Goal: Communication & Community: Answer question/provide support

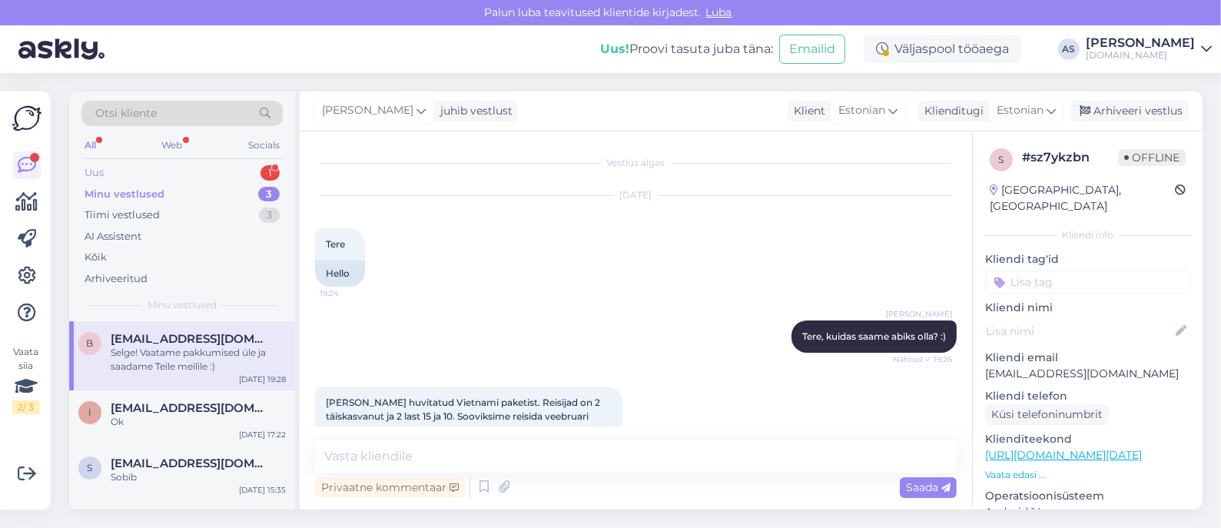
scroll to position [95, 0]
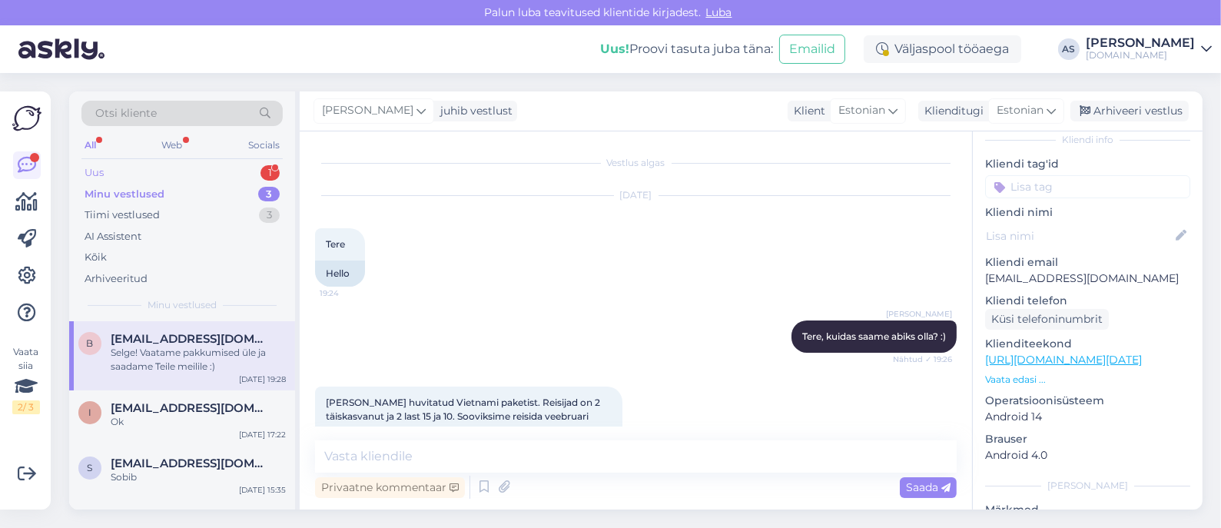
click at [242, 171] on div "Uus 1" at bounding box center [181, 173] width 201 height 22
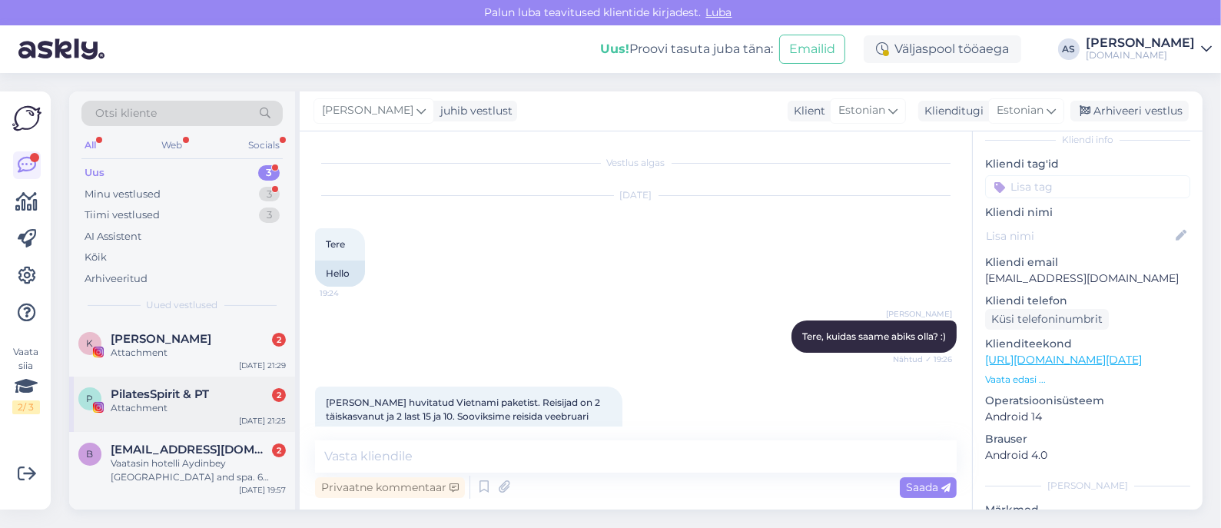
click at [192, 401] on div "Attachment" at bounding box center [198, 408] width 175 height 14
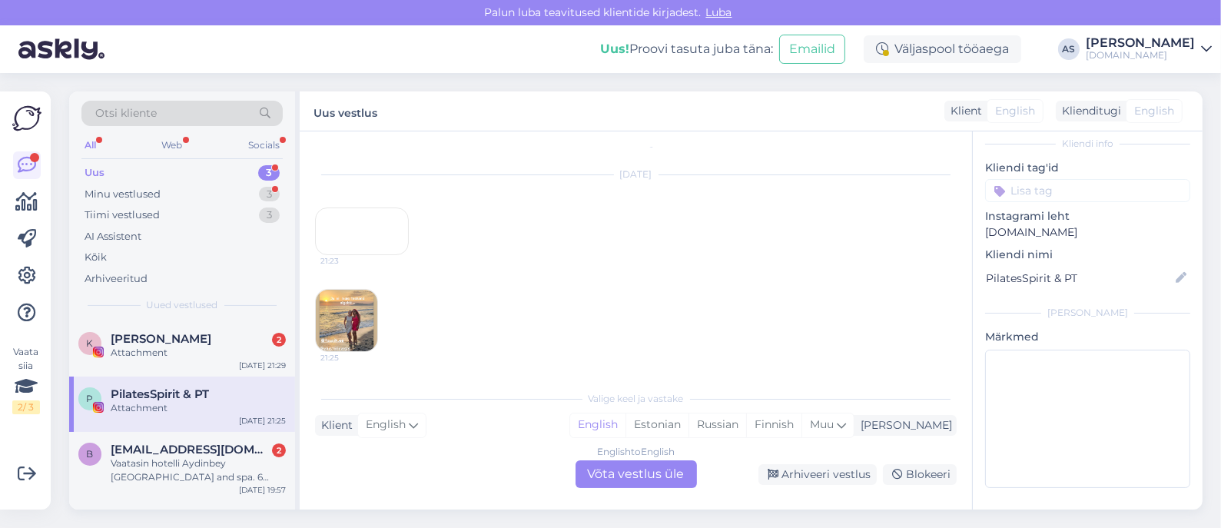
scroll to position [0, 0]
click at [357, 276] on div "21:23" at bounding box center [362, 252] width 94 height 48
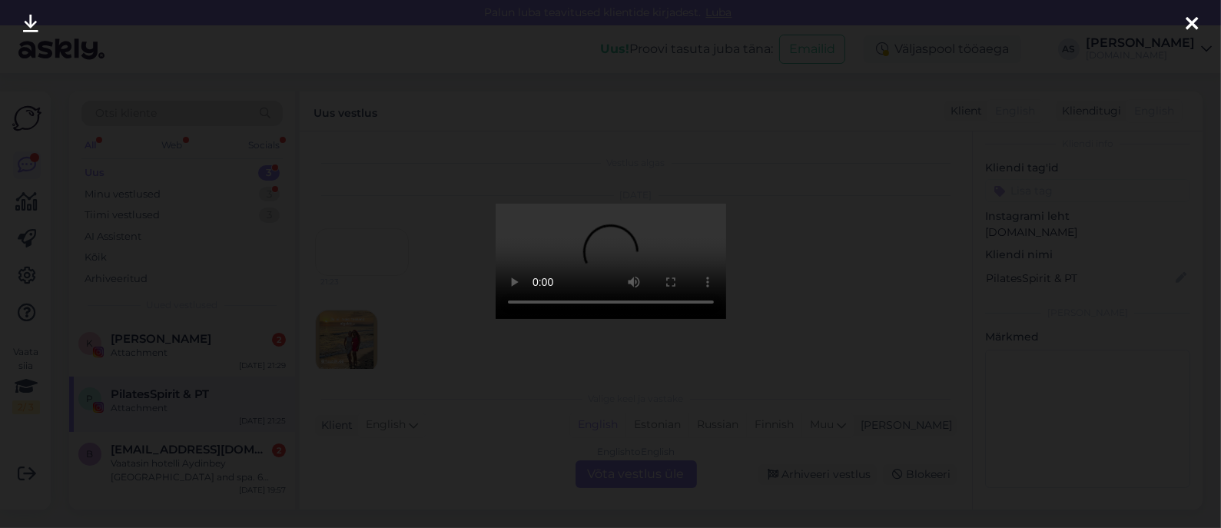
click at [456, 376] on div at bounding box center [610, 264] width 1221 height 528
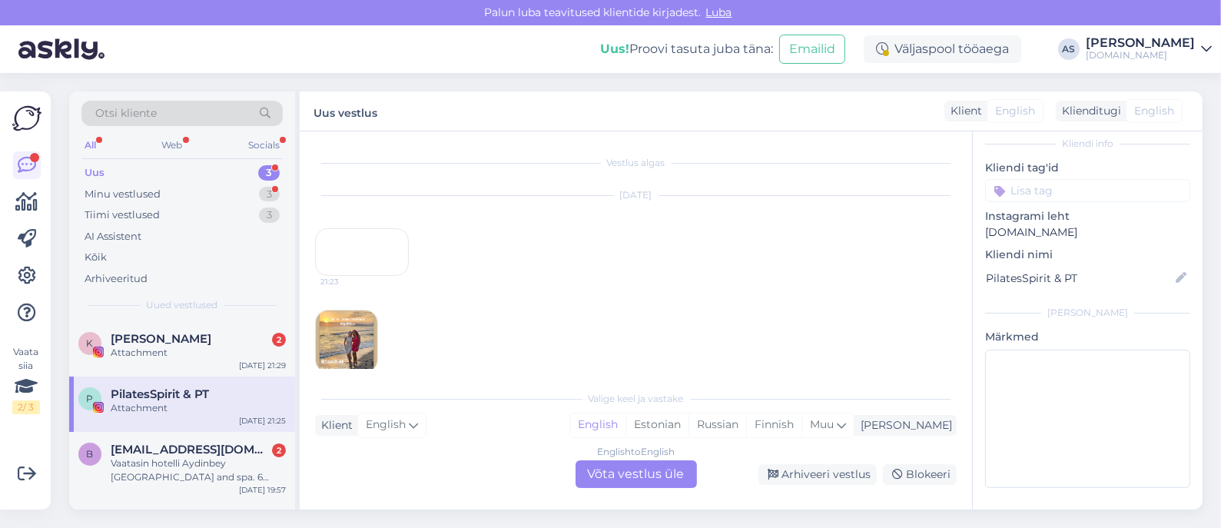
scroll to position [134, 0]
click at [354, 321] on img at bounding box center [346, 320] width 61 height 61
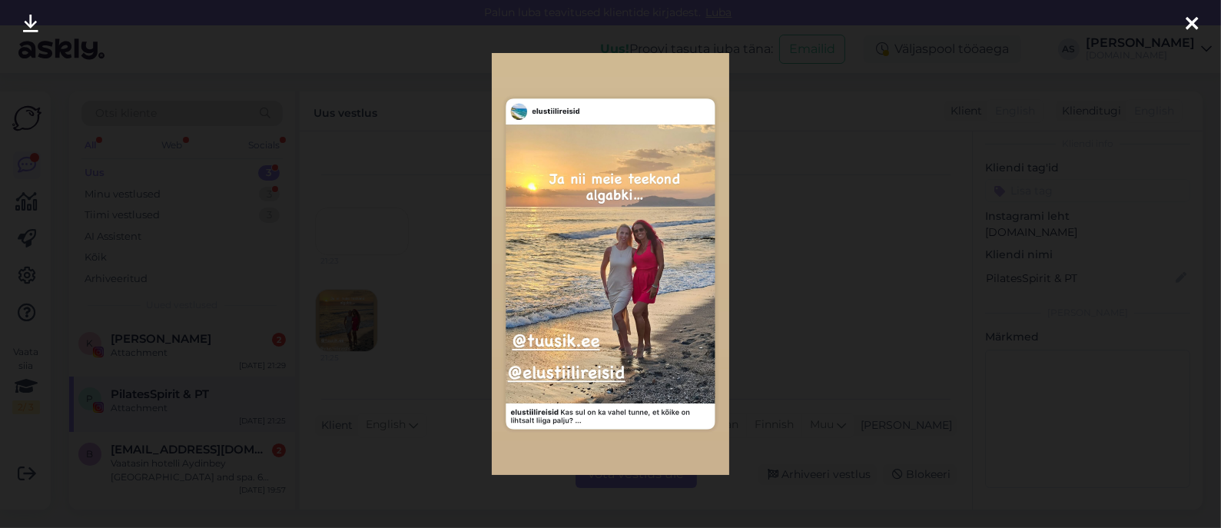
click at [446, 320] on div at bounding box center [610, 264] width 1221 height 528
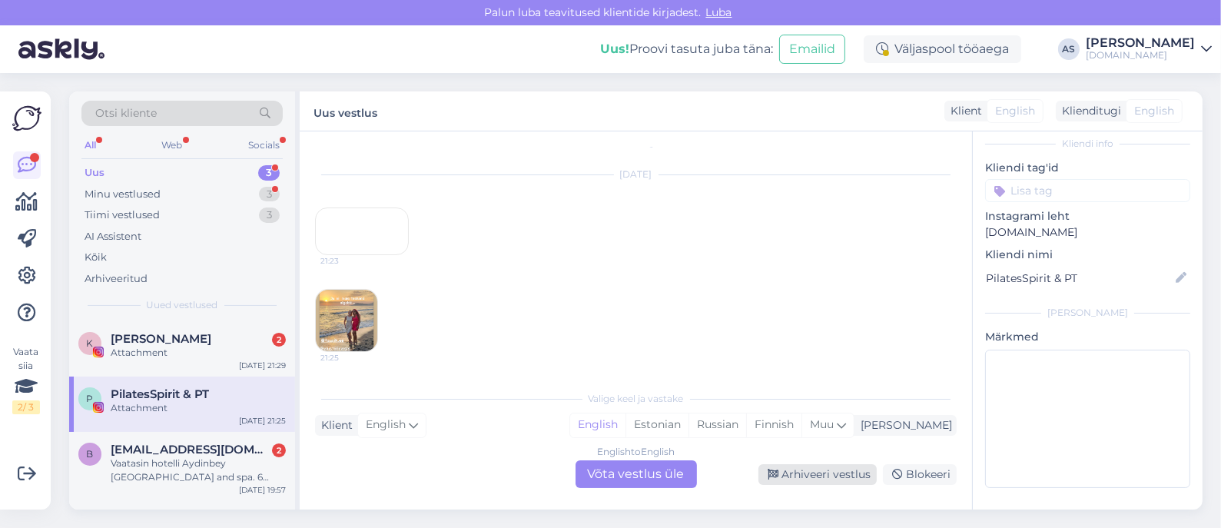
click at [795, 479] on div "Arhiveeri vestlus" at bounding box center [817, 474] width 118 height 21
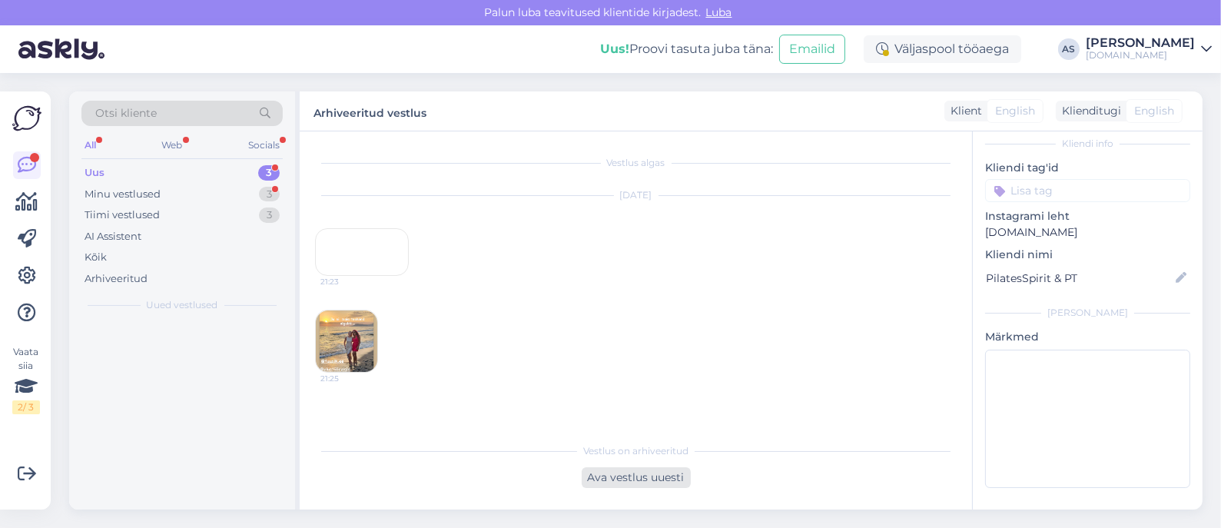
scroll to position [82, 0]
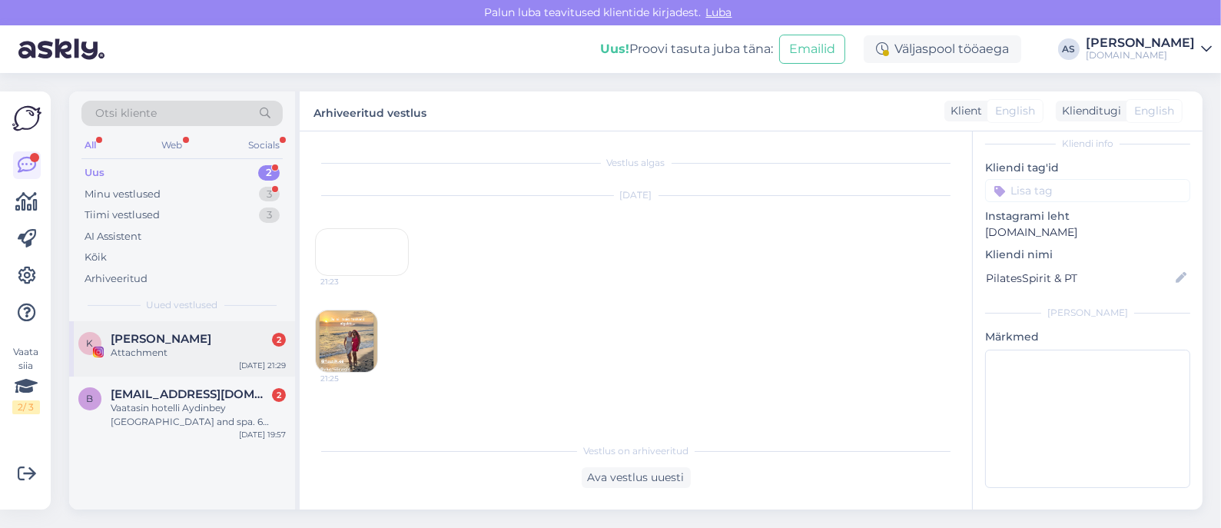
click at [172, 338] on span "[PERSON_NAME]" at bounding box center [161, 339] width 101 height 14
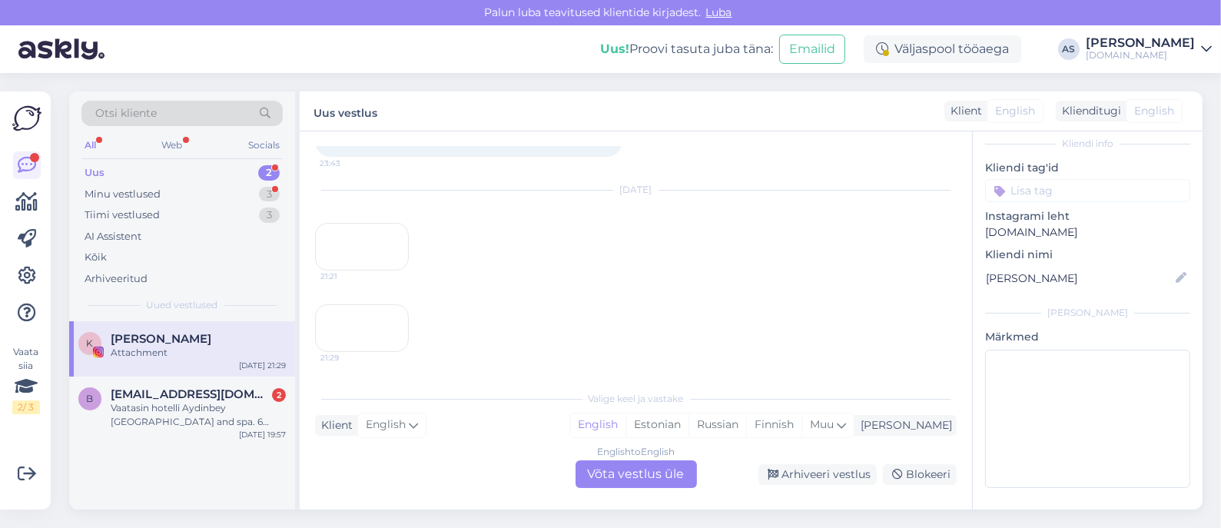
scroll to position [856, 0]
click at [826, 475] on div "Arhiveeri vestlus" at bounding box center [817, 474] width 118 height 21
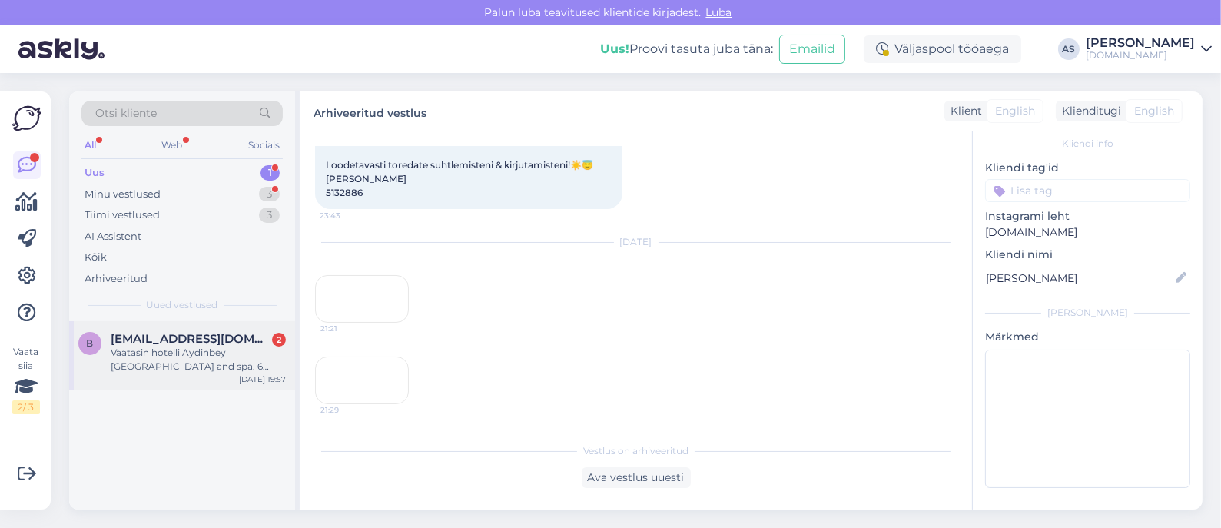
click at [232, 370] on div "Vaatasin hotelli Aydinbey [GEOGRAPHIC_DATA] and spa. 6 septembri väljumisega [P…" at bounding box center [198, 360] width 175 height 28
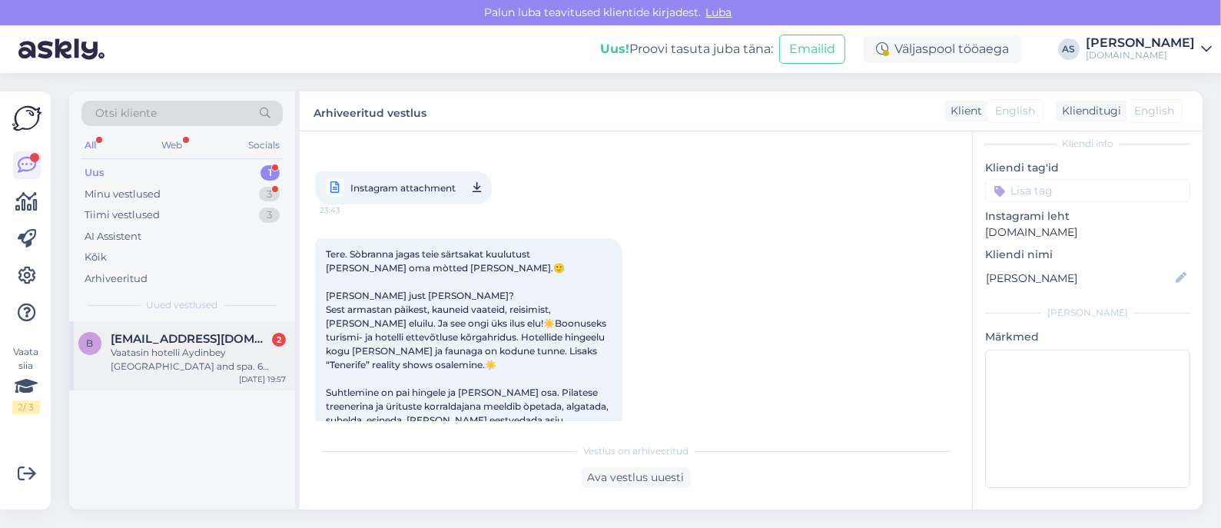
scroll to position [95, 0]
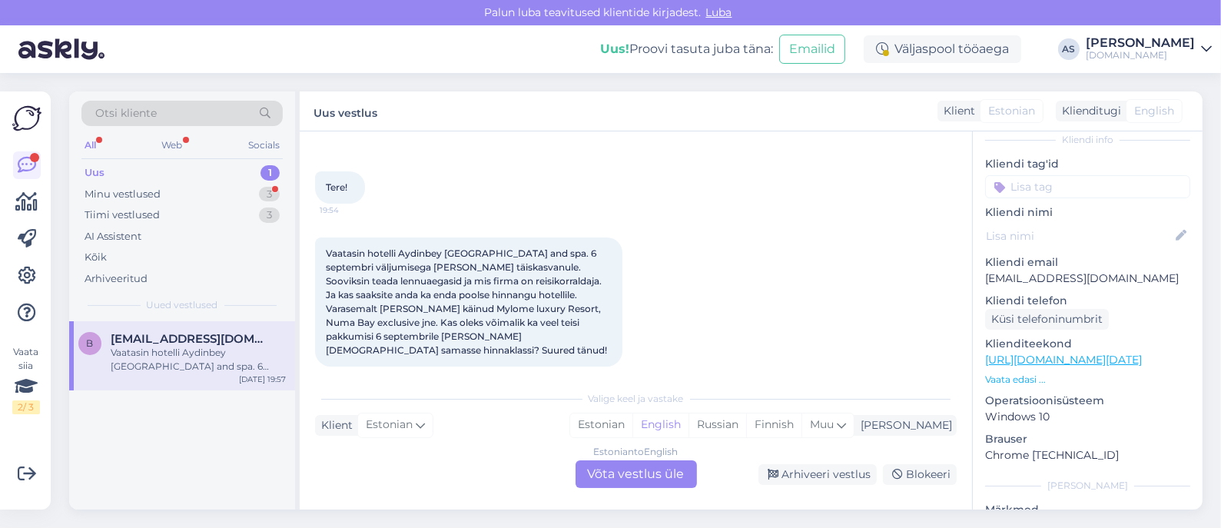
click at [664, 470] on div "Estonian to English Võta vestlus üle" at bounding box center [635, 474] width 121 height 28
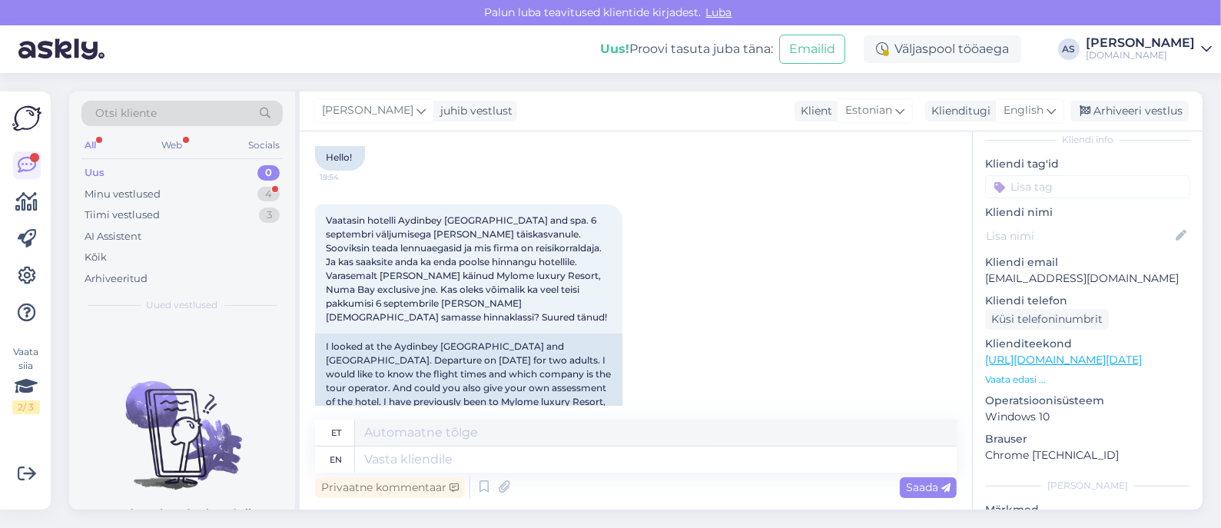
scroll to position [169, 0]
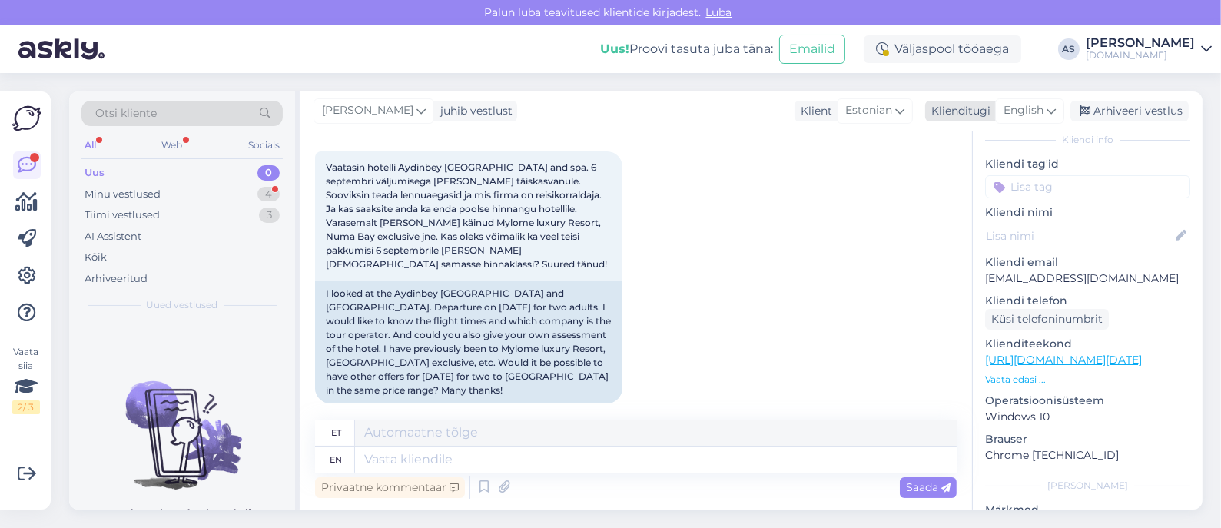
click at [1029, 114] on span "English" at bounding box center [1023, 110] width 40 height 17
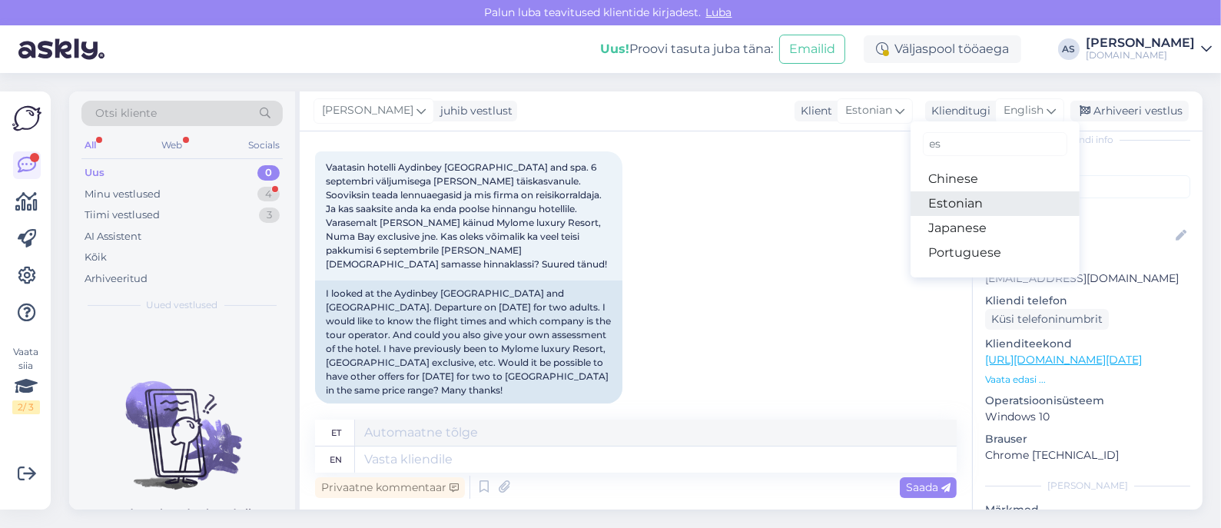
click at [987, 198] on link "Estonian" at bounding box center [994, 203] width 169 height 25
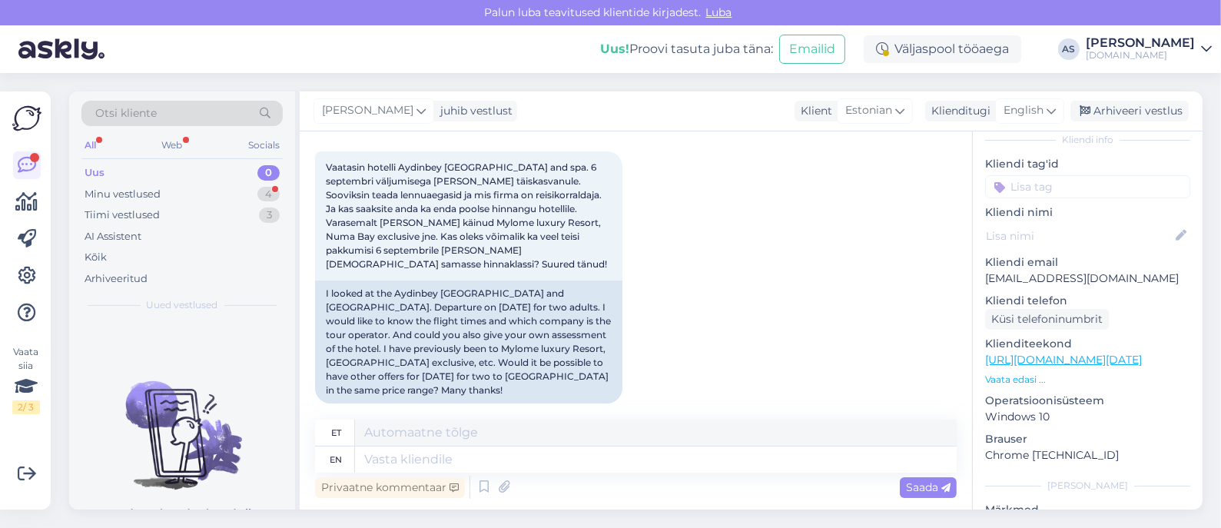
scroll to position [149, 0]
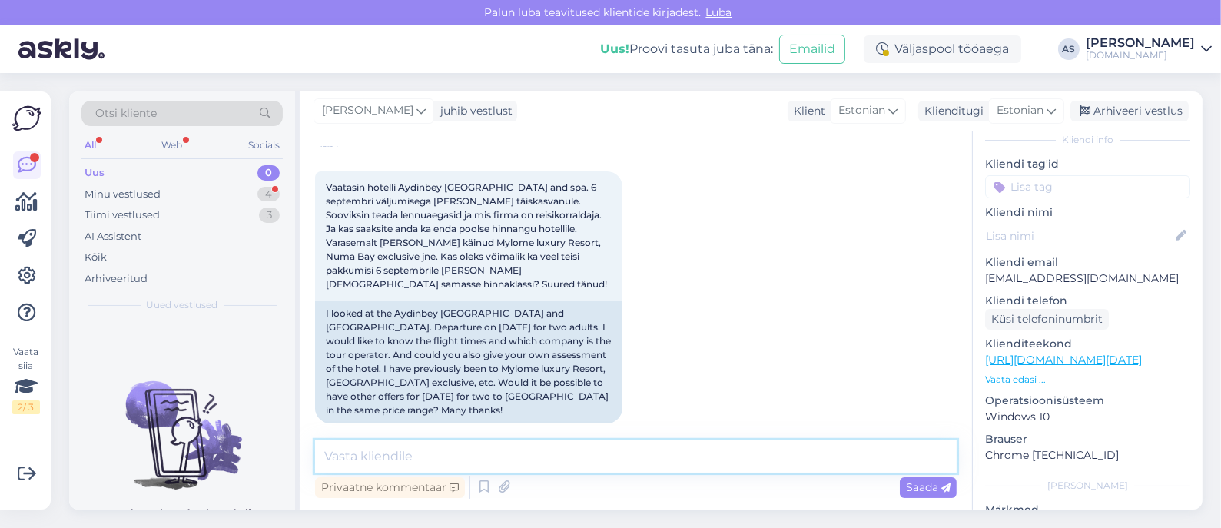
click at [589, 459] on textarea at bounding box center [635, 456] width 641 height 32
type textarea "Tere, saadame Teile pakkumise meilile homme hommikul :)"
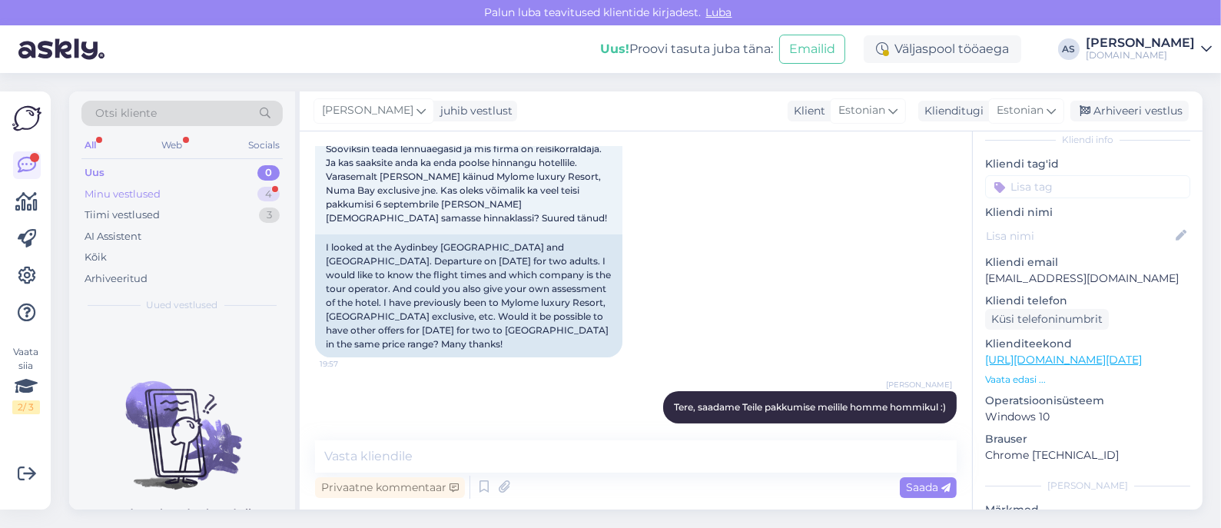
click at [190, 197] on div "Minu vestlused 4" at bounding box center [181, 195] width 201 height 22
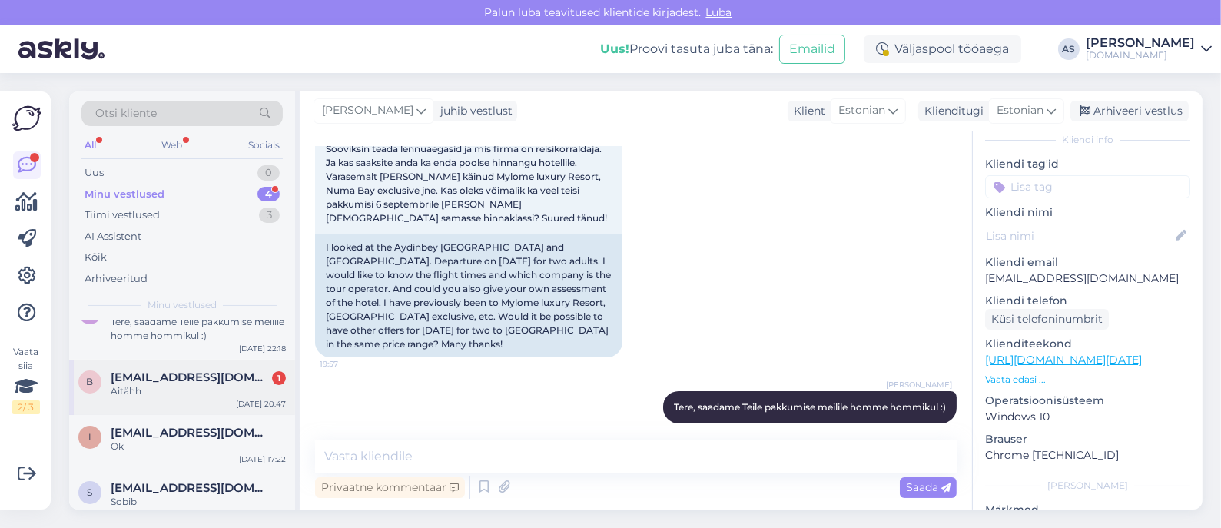
scroll to position [45, 0]
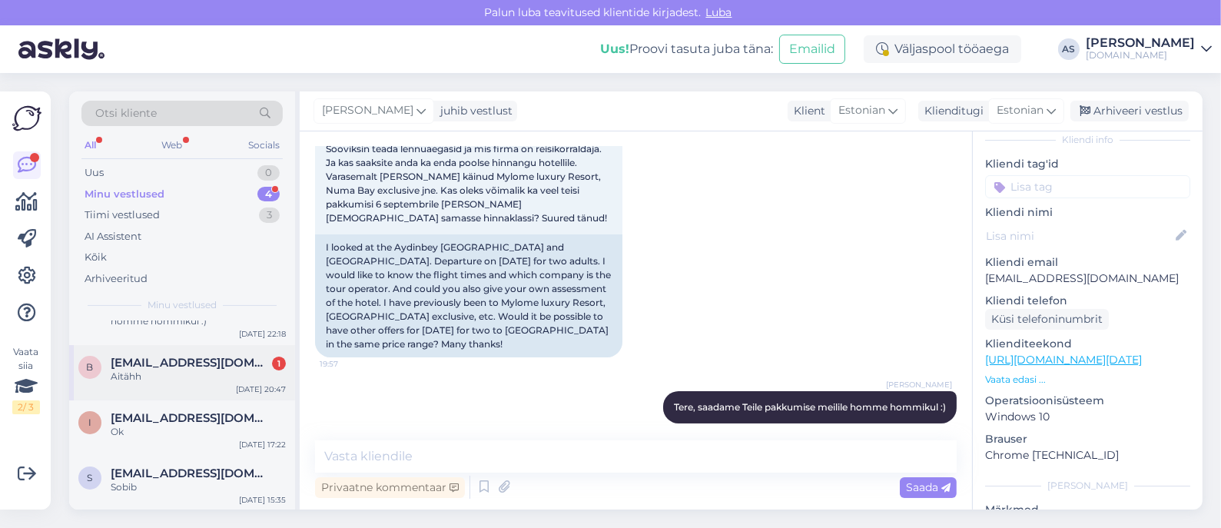
click at [188, 372] on div "Aitähh" at bounding box center [198, 376] width 175 height 14
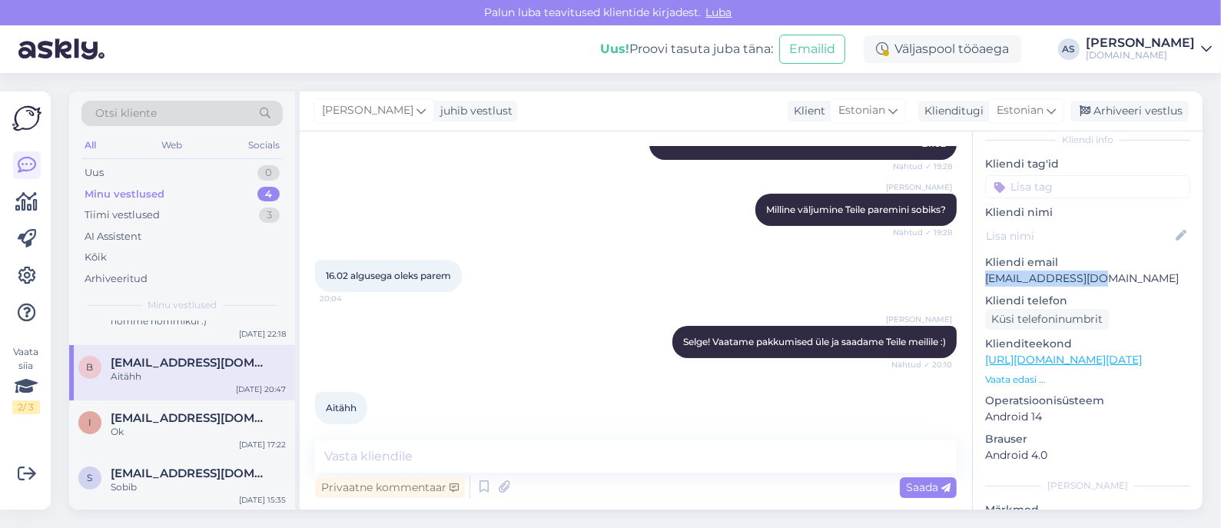
drag, startPoint x: 1086, startPoint y: 254, endPoint x: 1135, endPoint y: 262, distance: 49.0
click at [1135, 262] on div "Kliendi email [EMAIL_ADDRESS][DOMAIN_NAME]" at bounding box center [1087, 270] width 205 height 32
copy div "[EMAIL_ADDRESS][DOMAIN_NAME]"
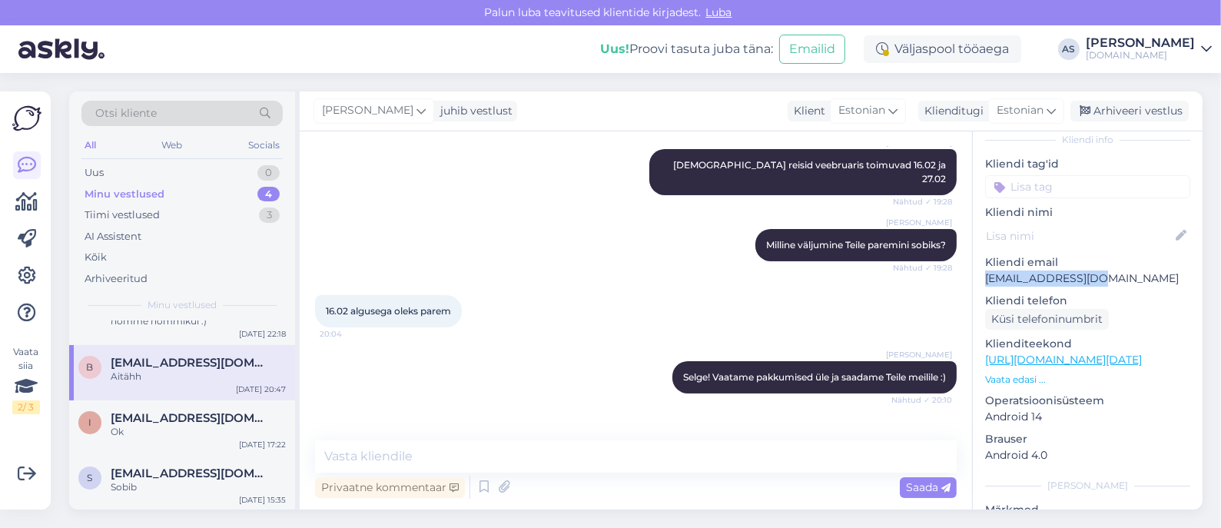
scroll to position [379, 0]
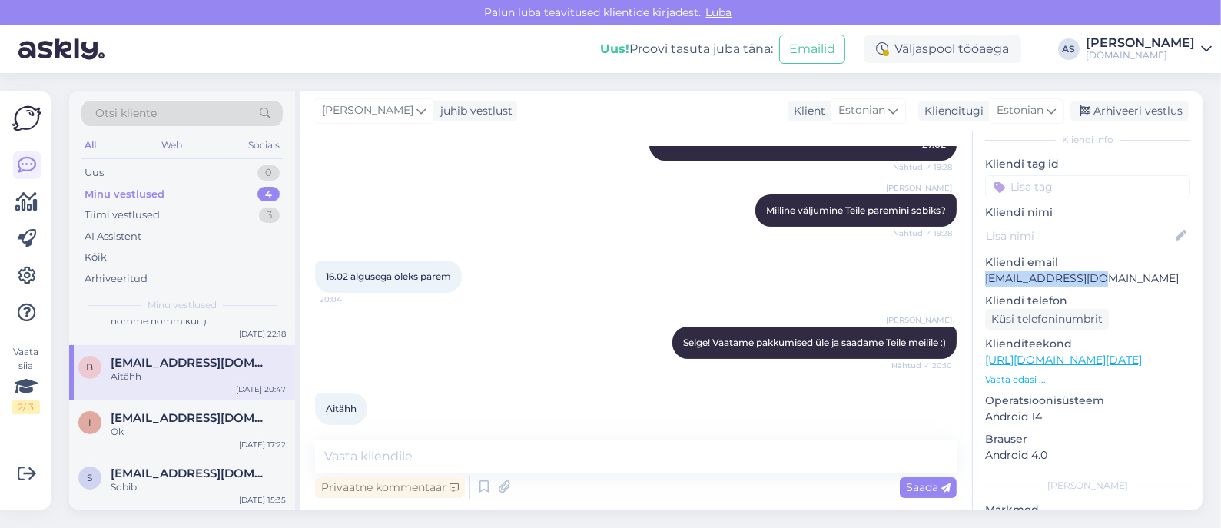
click at [220, 109] on div "Otsi kliente" at bounding box center [181, 113] width 201 height 25
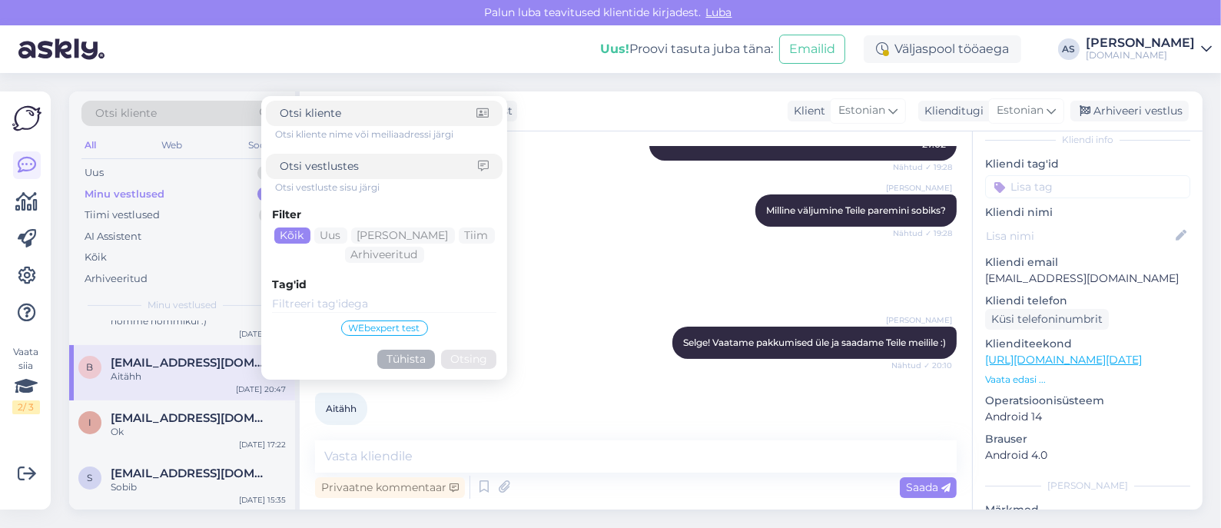
click at [403, 110] on input at bounding box center [378, 113] width 197 height 16
type input "[EMAIL_ADDRESS][DOMAIN_NAME]"
click at [479, 351] on button "Otsing" at bounding box center [468, 358] width 55 height 19
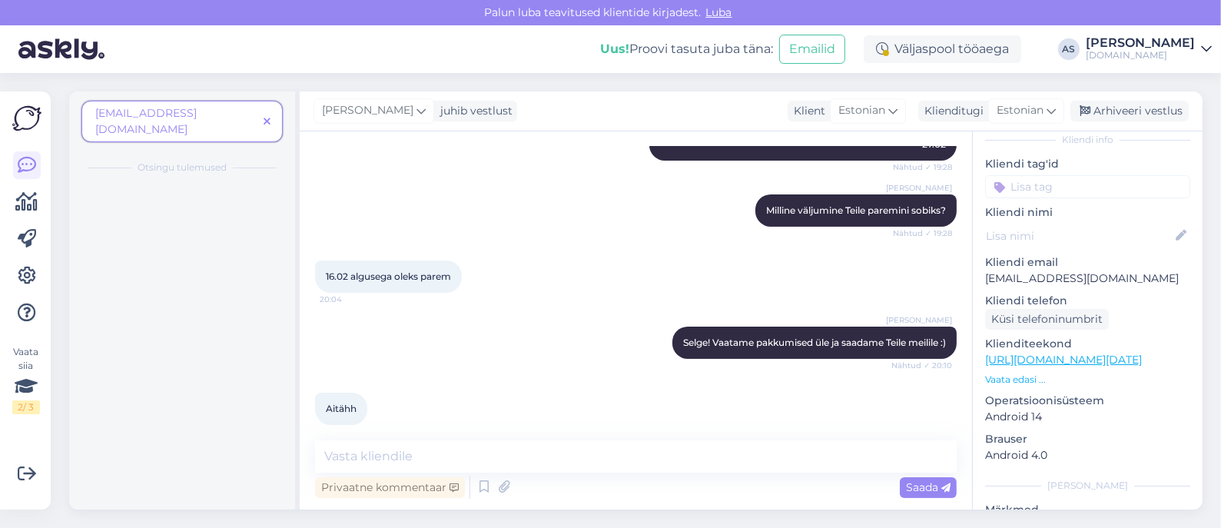
scroll to position [0, 0]
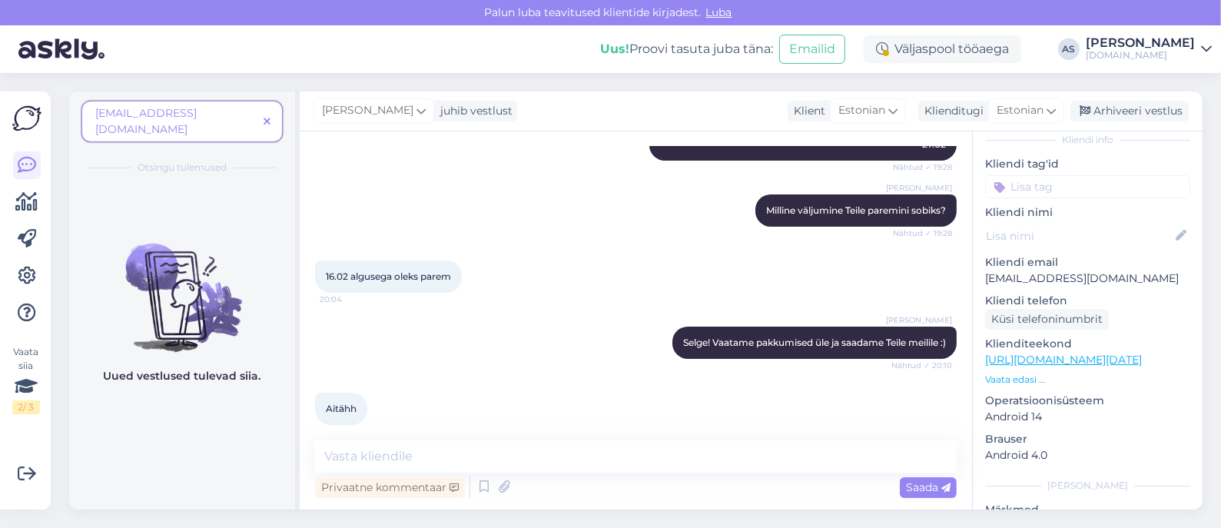
click at [100, 101] on div "[EMAIL_ADDRESS][DOMAIN_NAME]" at bounding box center [181, 121] width 201 height 41
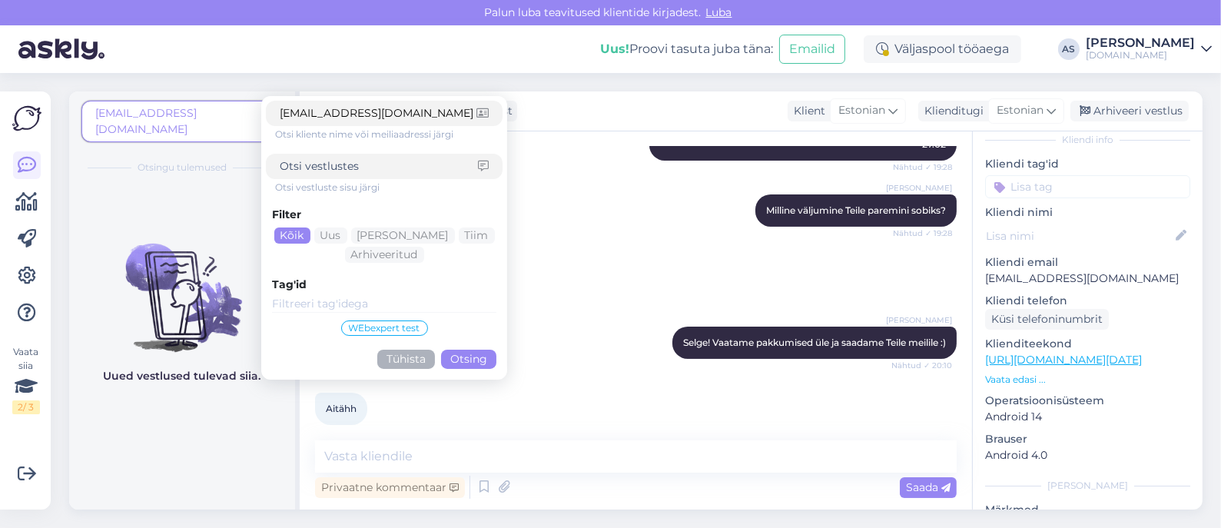
click at [281, 116] on input "[EMAIL_ADDRESS][DOMAIN_NAME]" at bounding box center [378, 113] width 197 height 16
drag, startPoint x: 281, startPoint y: 116, endPoint x: 265, endPoint y: 116, distance: 16.1
click at [266, 116] on div "[EMAIL_ADDRESS][DOMAIN_NAME]" at bounding box center [384, 113] width 237 height 25
click at [459, 354] on button "Otsing" at bounding box center [468, 358] width 55 height 19
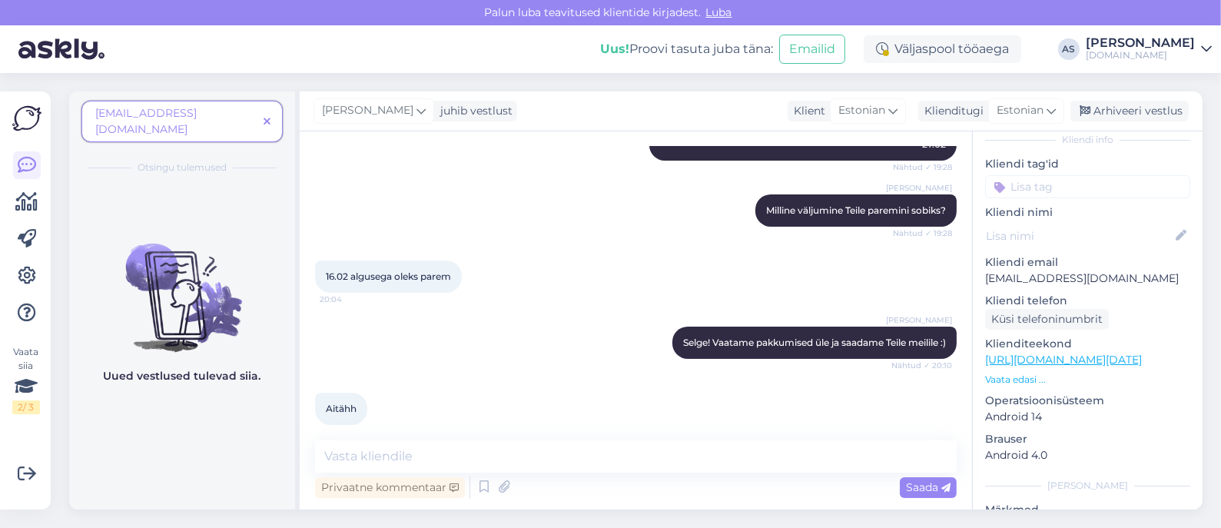
click at [267, 117] on icon at bounding box center [266, 122] width 7 height 11
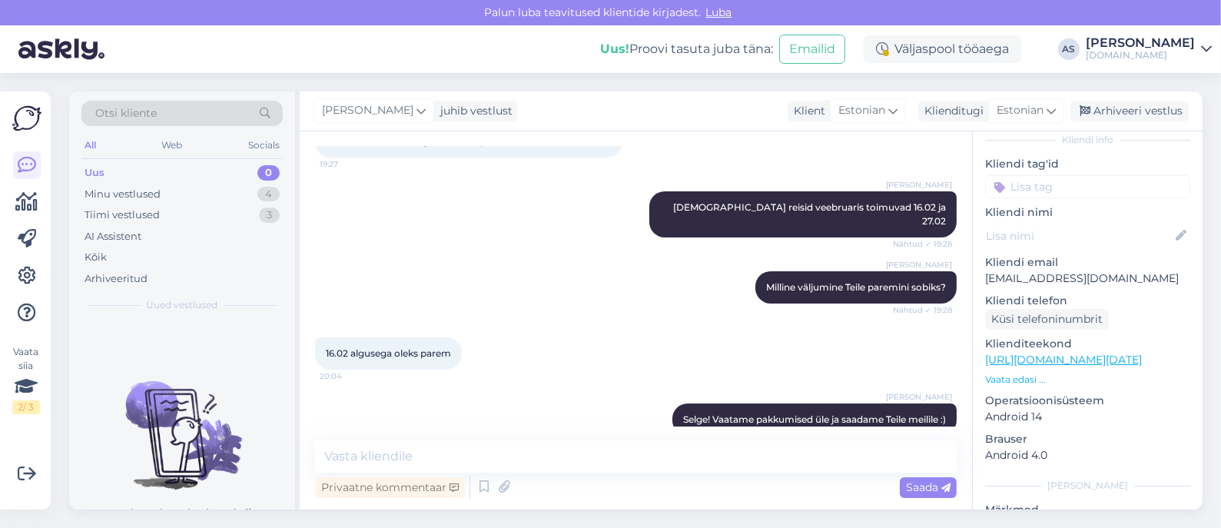
scroll to position [187, 0]
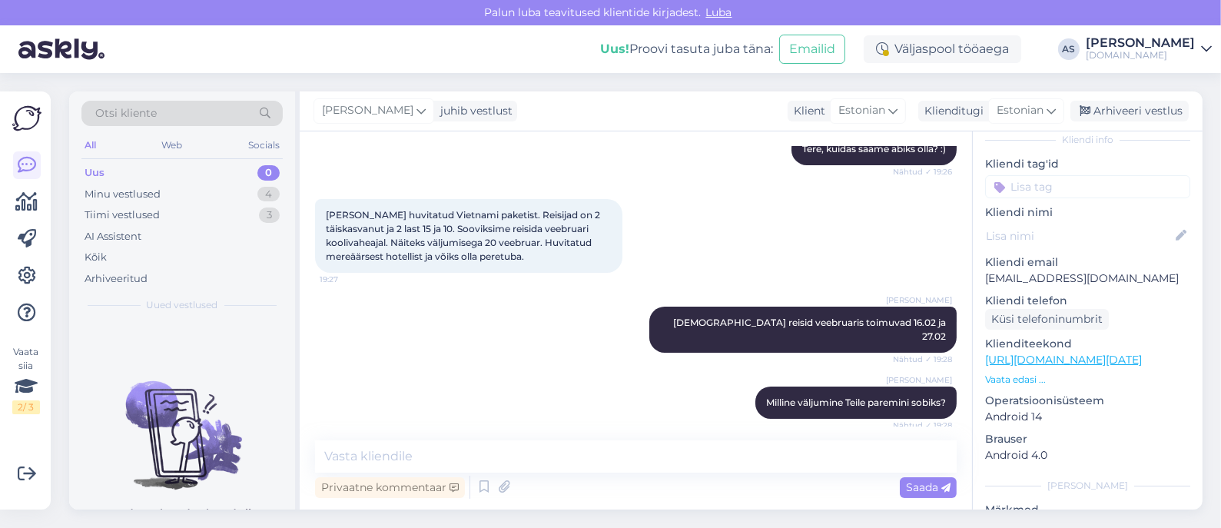
click at [317, 327] on div "[PERSON_NAME] [DEMOGRAPHIC_DATA] reisid veebruaris toimuvad 16.02 ja 27.02 Näht…" at bounding box center [635, 330] width 641 height 80
click at [333, 257] on span "[PERSON_NAME] huvitatud Vietnami paketist. Reisijad on 2 täiskasvanut ja 2 last…" at bounding box center [464, 235] width 277 height 53
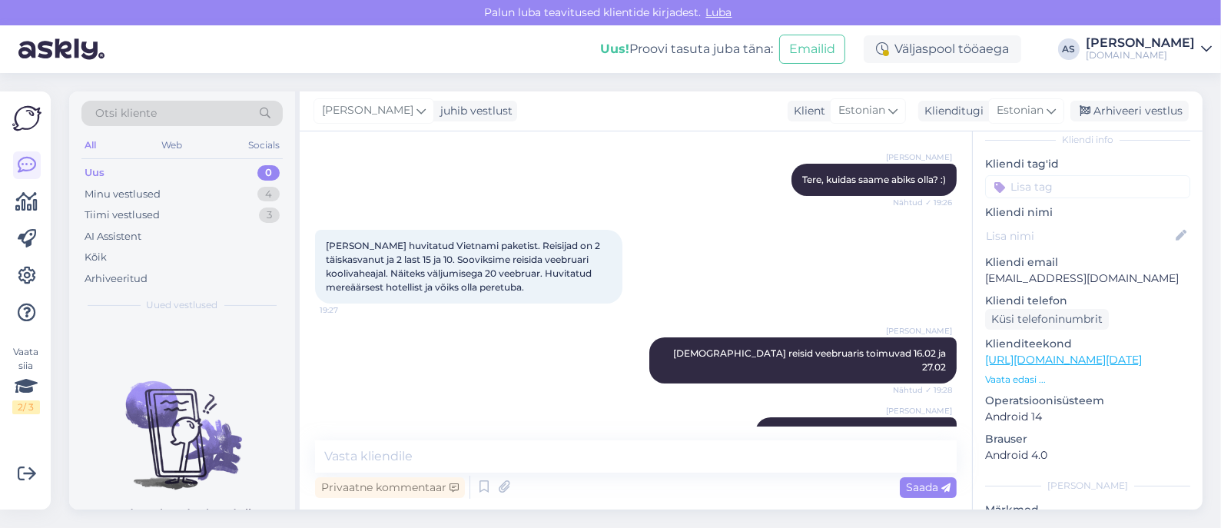
scroll to position [379, 0]
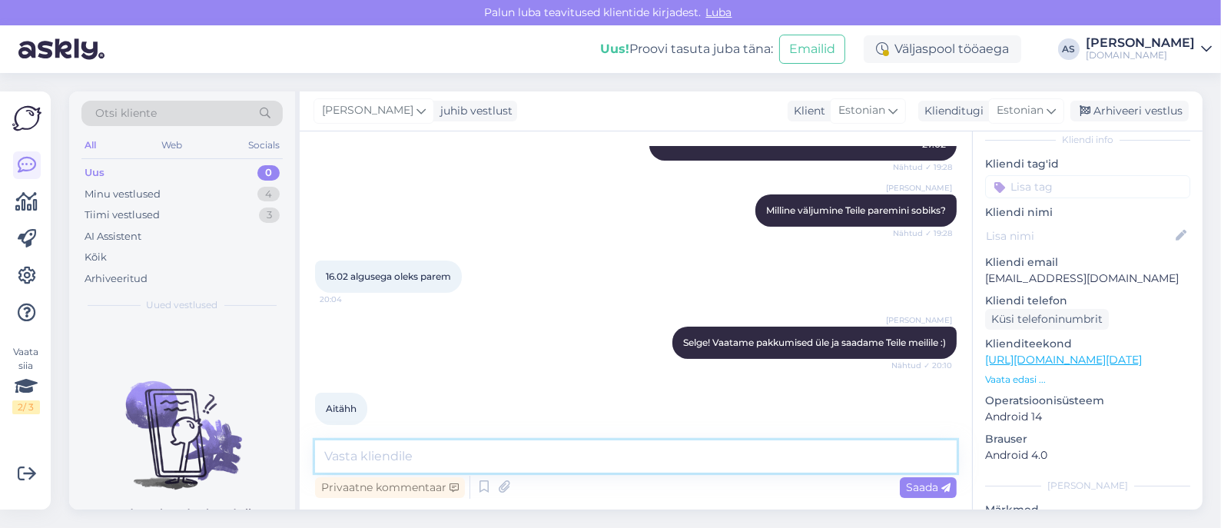
click at [534, 459] on textarea at bounding box center [635, 456] width 641 height 32
type textarea "Saatsime Teile pakkumise meilile. Kui tekib küsimusi või täpsustusi, siis võite…"
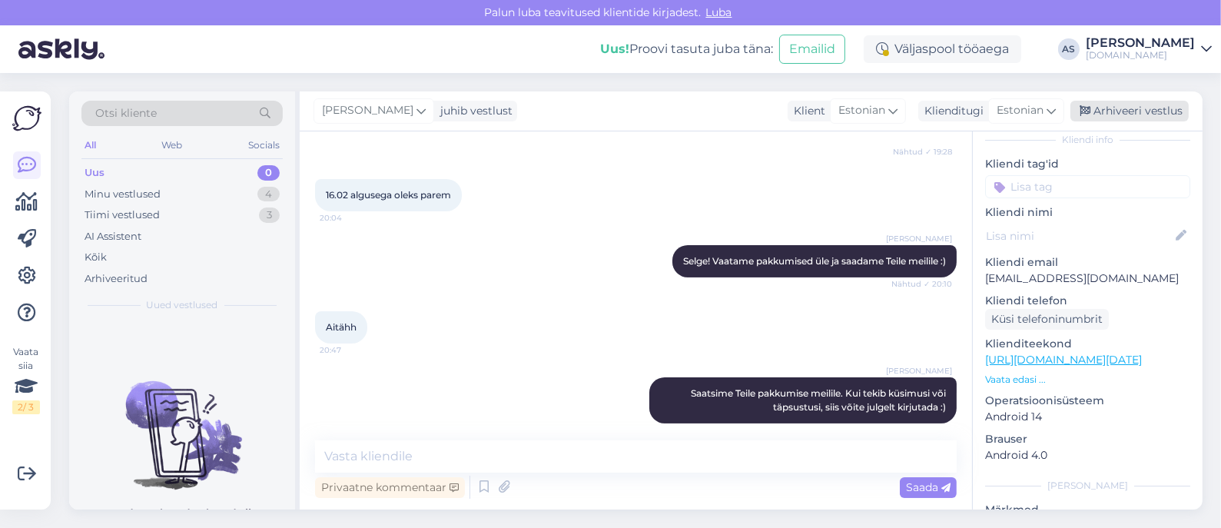
click at [1108, 105] on div "Arhiveeri vestlus" at bounding box center [1129, 111] width 118 height 21
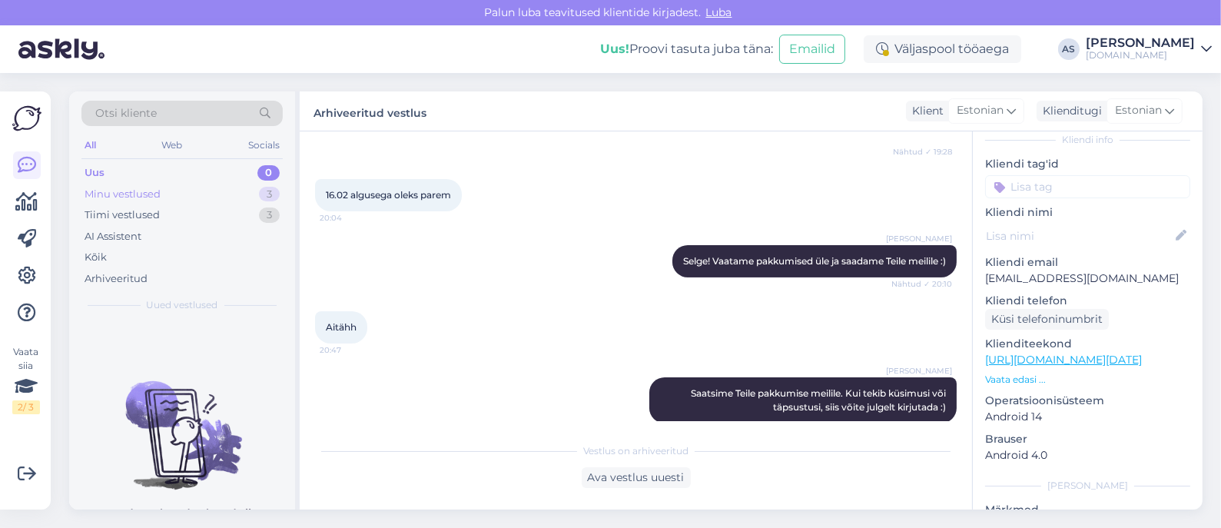
click at [191, 197] on div "Minu vestlused 3" at bounding box center [181, 195] width 201 height 22
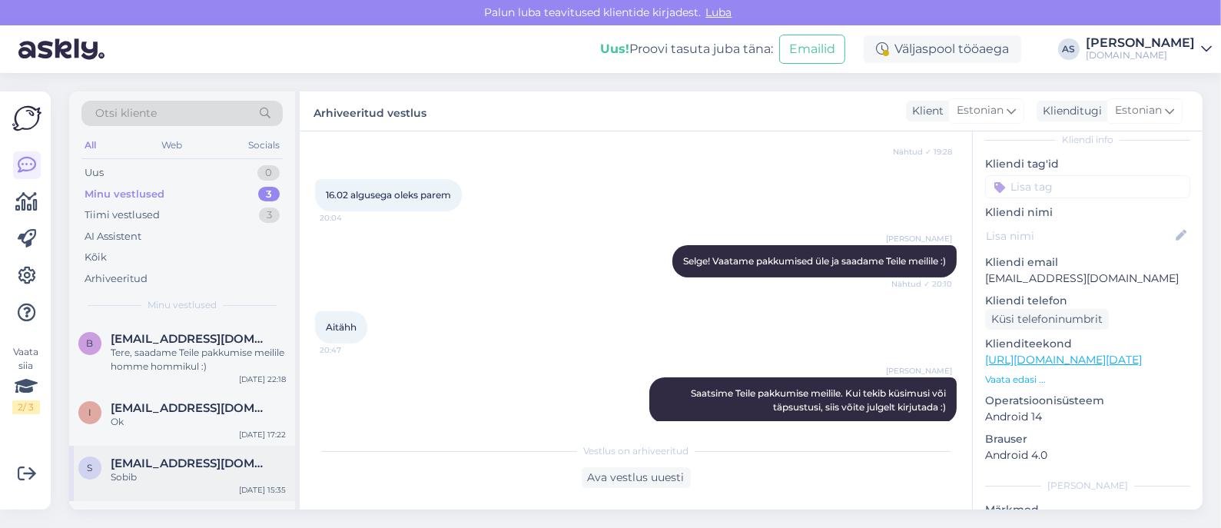
click at [173, 492] on div "s [EMAIL_ADDRESS][DOMAIN_NAME] Sobib [DATE] 15:35" at bounding box center [182, 473] width 226 height 55
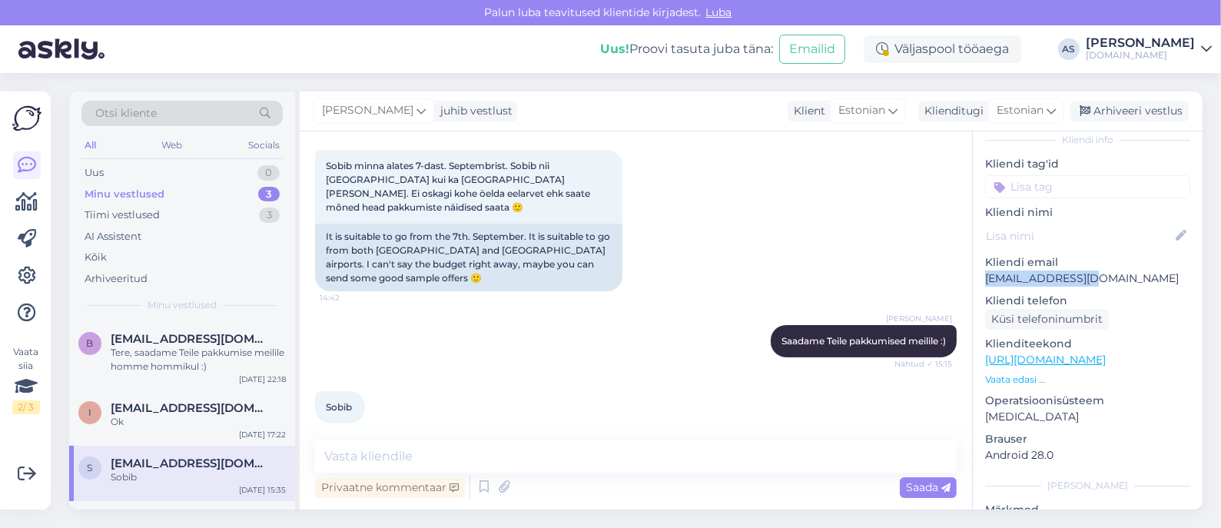
drag, startPoint x: 1107, startPoint y: 259, endPoint x: 975, endPoint y: 264, distance: 132.2
click at [975, 264] on div "l # lbtbsh1f Offline [GEOGRAPHIC_DATA], [GEOGRAPHIC_DATA] Kliendi info Kliendi …" at bounding box center [1087, 360] width 230 height 648
copy p "[EMAIL_ADDRESS][DOMAIN_NAME]"
click at [197, 415] on div "Ok" at bounding box center [198, 422] width 175 height 14
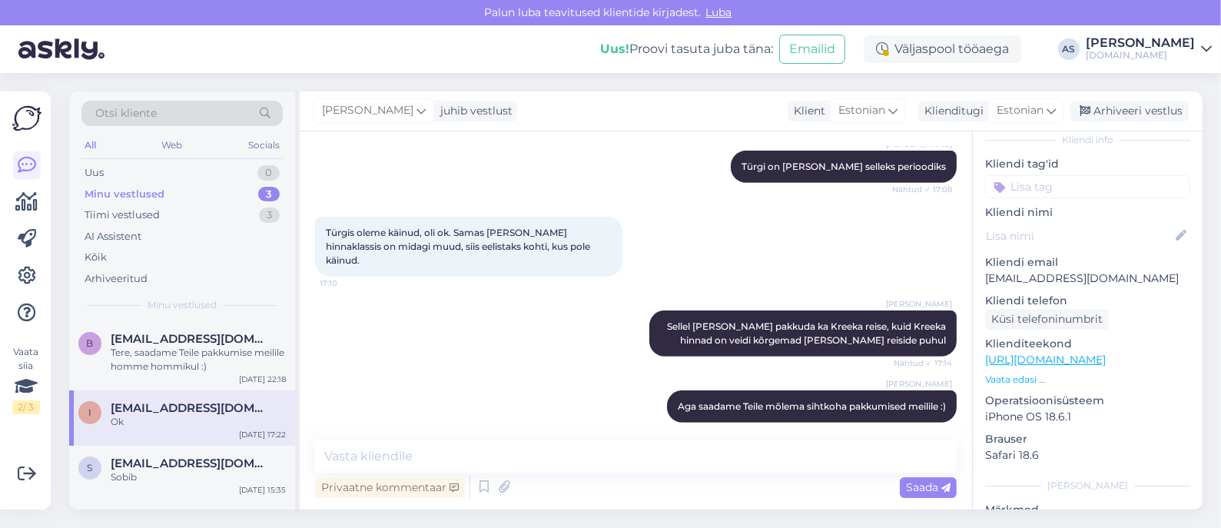
scroll to position [1029, 0]
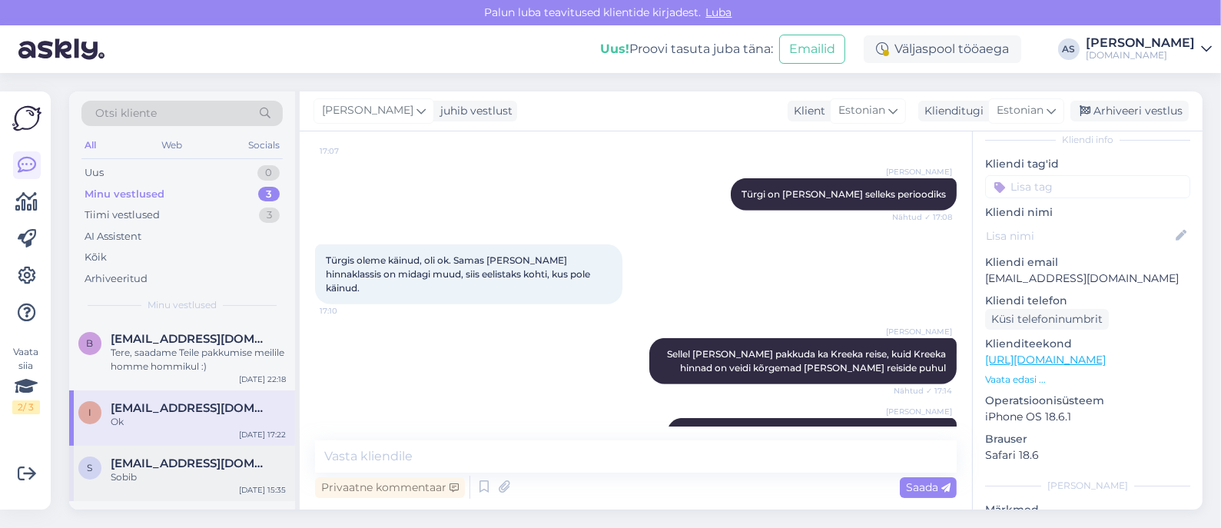
click at [103, 476] on div "s [EMAIL_ADDRESS][DOMAIN_NAME] Sobib" at bounding box center [181, 470] width 207 height 28
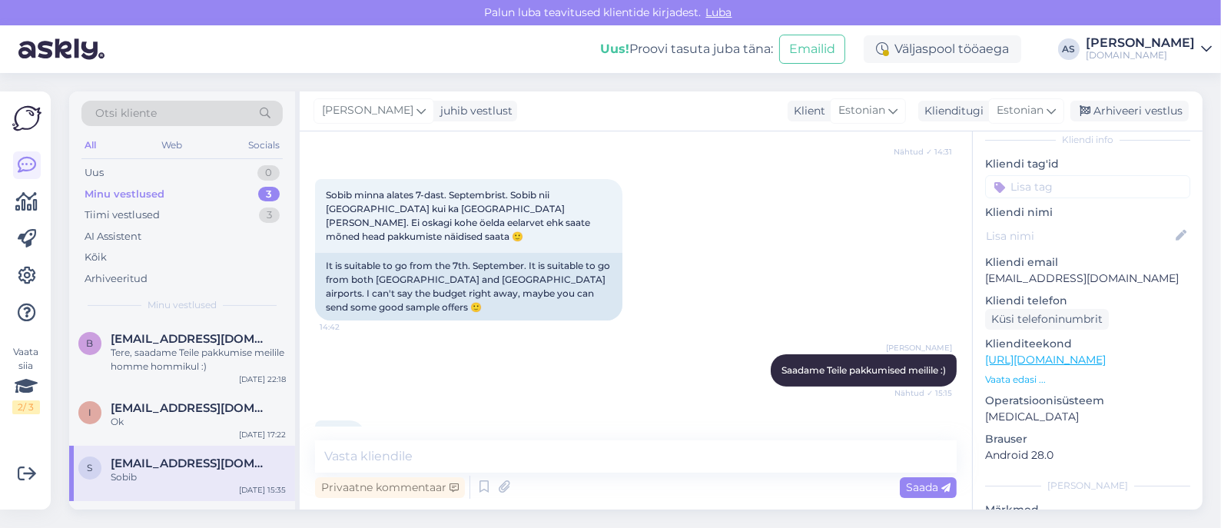
scroll to position [545, 0]
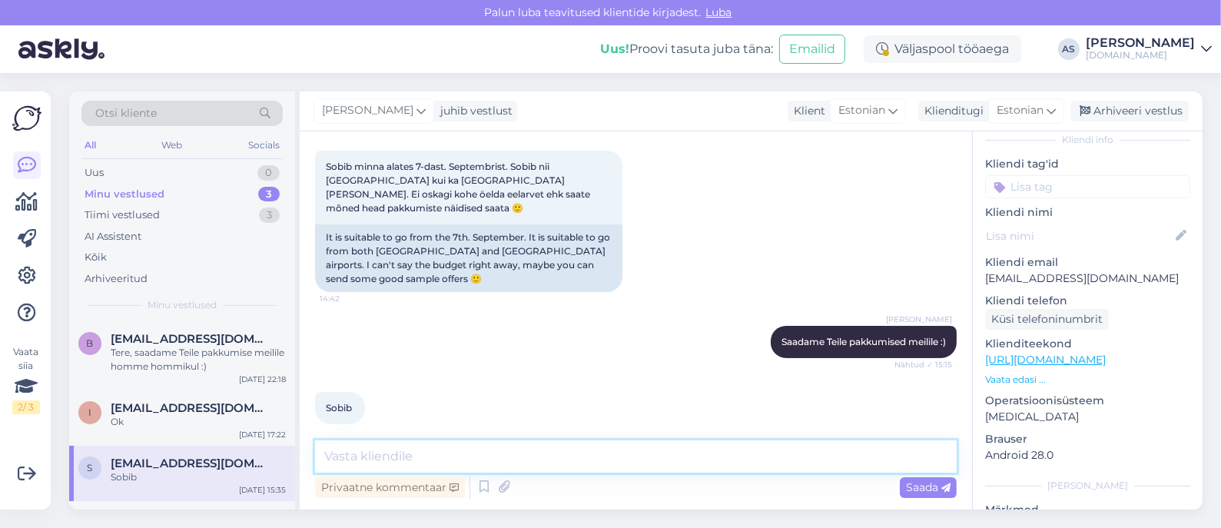
click at [477, 465] on textarea at bounding box center [635, 456] width 641 height 32
type textarea "Saatsime Teile pakkumise meilile :)"
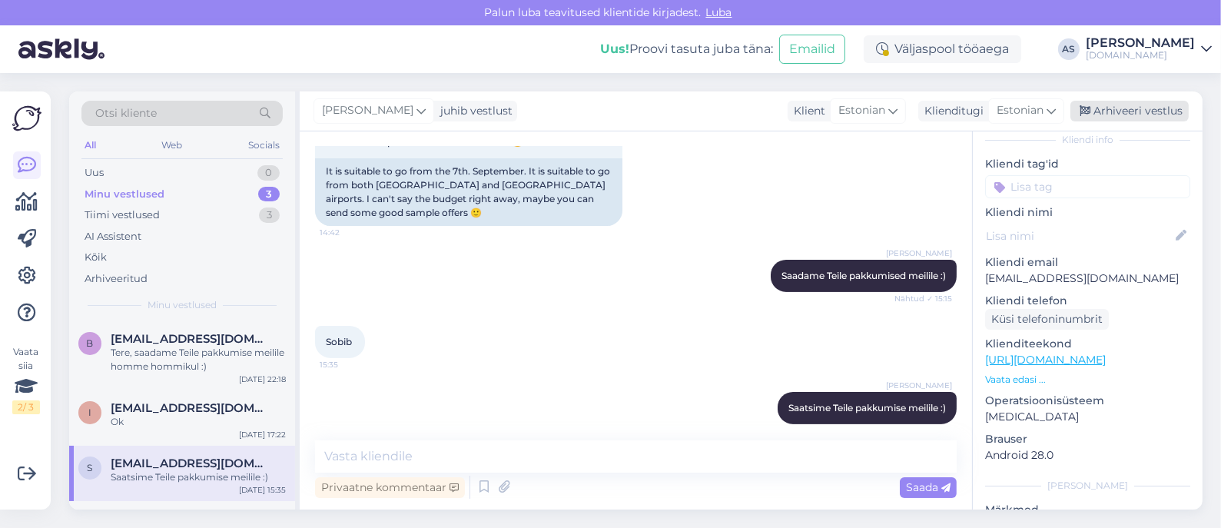
click at [1134, 104] on div "Arhiveeri vestlus" at bounding box center [1129, 111] width 118 height 21
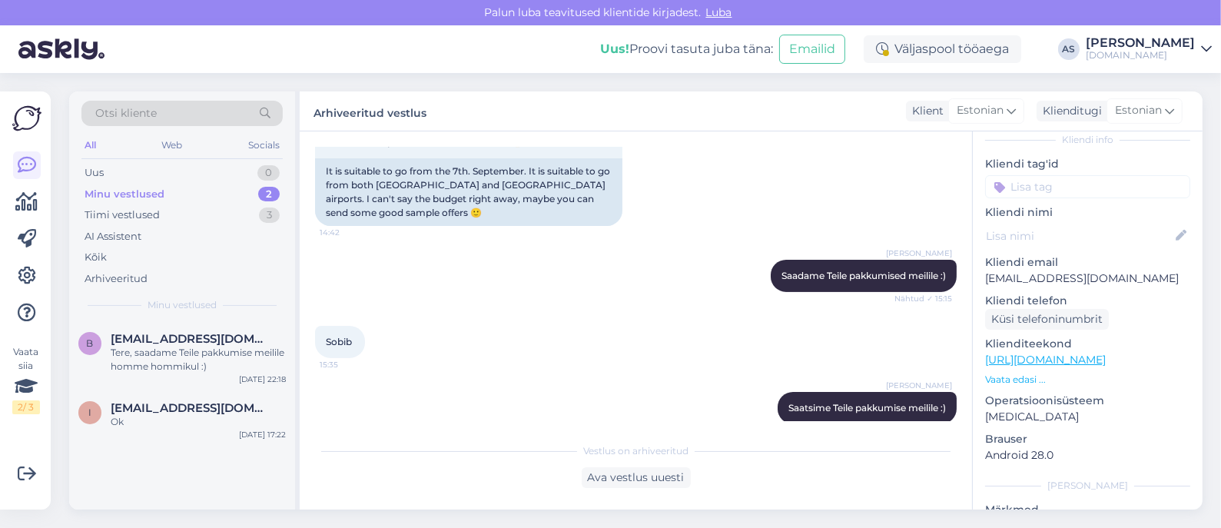
click at [188, 316] on div "Otsi kliente All Web Socials Uus 0 Minu vestlused 2 Tiimi vestlused 3 AI Assist…" at bounding box center [182, 206] width 226 height 230
click at [193, 355] on div "Tere, saadame Teile pakkumise meilile homme hommikul :)" at bounding box center [198, 360] width 175 height 28
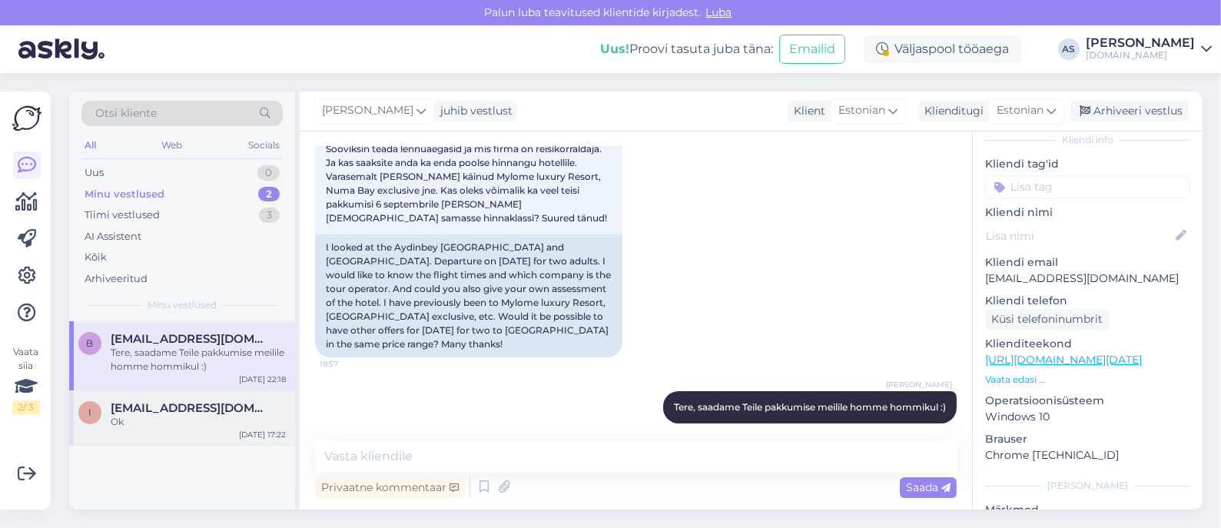
click at [197, 415] on div "Ok" at bounding box center [198, 422] width 175 height 14
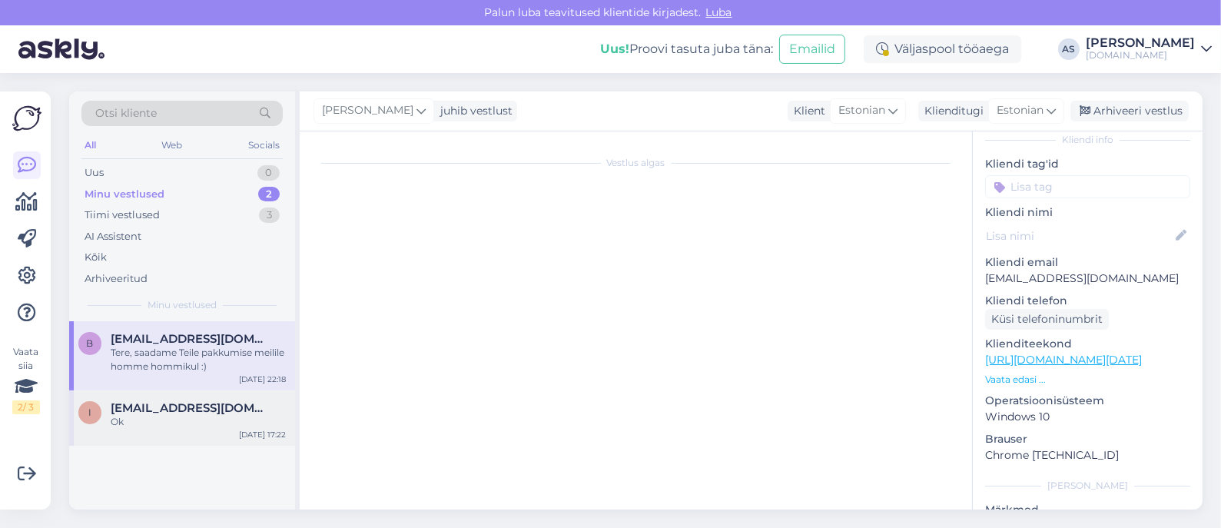
scroll to position [1413, 0]
